Goal: Information Seeking & Learning: Understand process/instructions

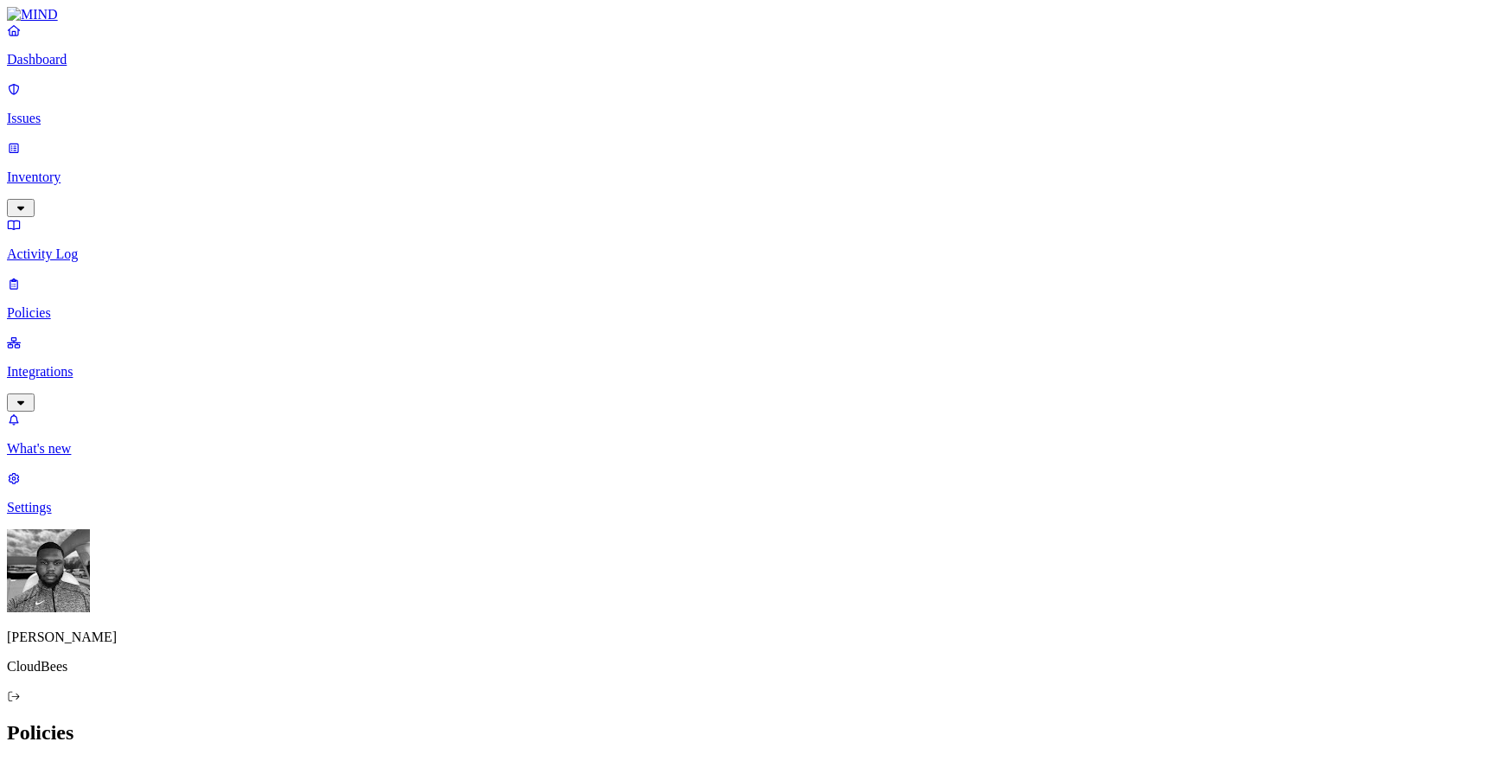
click at [79, 364] on p "Integrations" at bounding box center [747, 372] width 1480 height 16
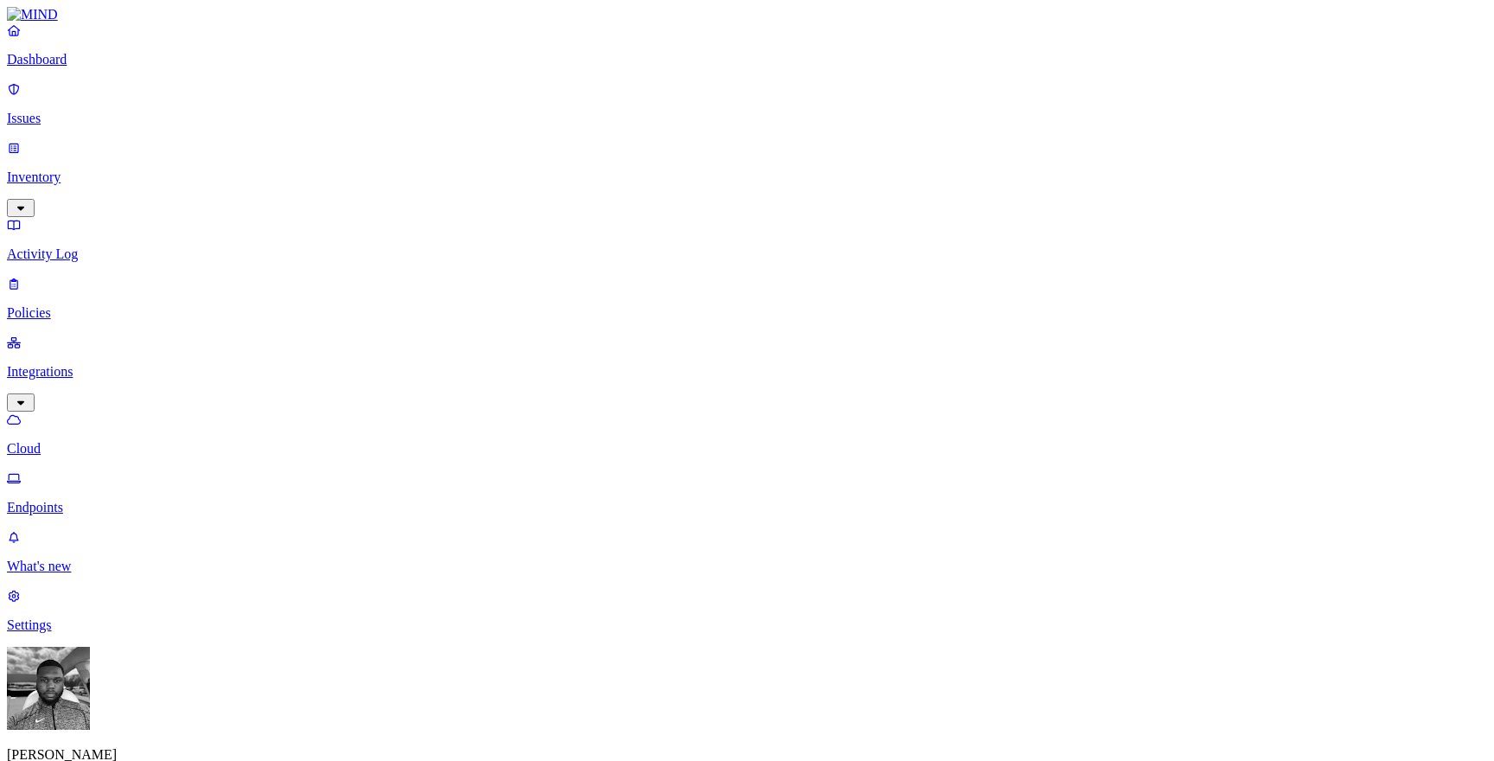
click at [150, 500] on p "Endpoints" at bounding box center [747, 508] width 1480 height 16
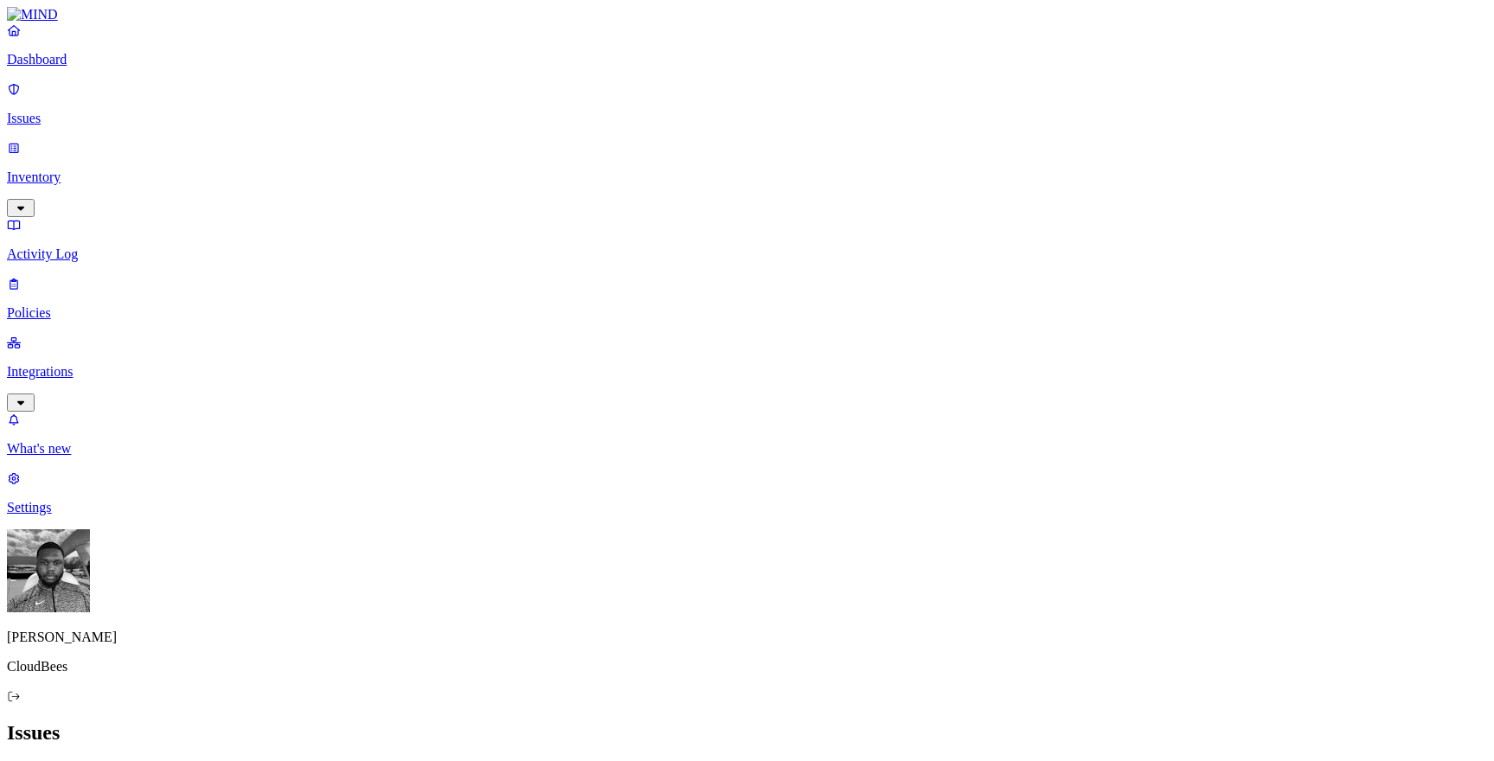
scroll to position [173, 0]
click at [106, 305] on p "Policies" at bounding box center [747, 313] width 1480 height 16
click at [383, 133] on div "Endpoint" at bounding box center [383, 156] width 0 height 47
